Goal: Navigation & Orientation: Find specific page/section

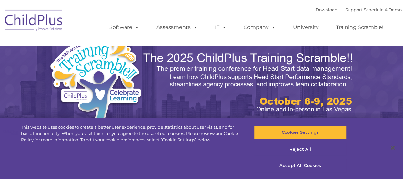
select select "MEDIUM"
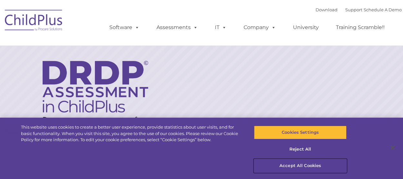
click at [314, 164] on button "Accept All Cookies" at bounding box center [300, 166] width 92 height 14
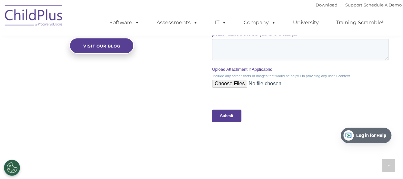
scroll to position [663, 0]
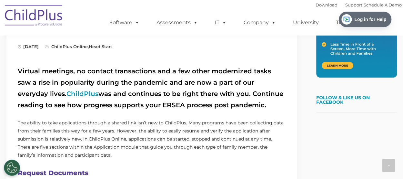
scroll to position [73, 0]
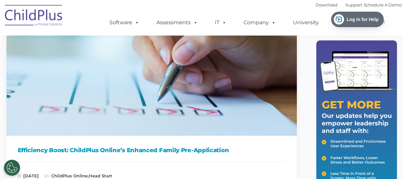
drag, startPoint x: 369, startPoint y: 23, endPoint x: 361, endPoint y: 7, distance: 17.9
